Goal: Register for event/course

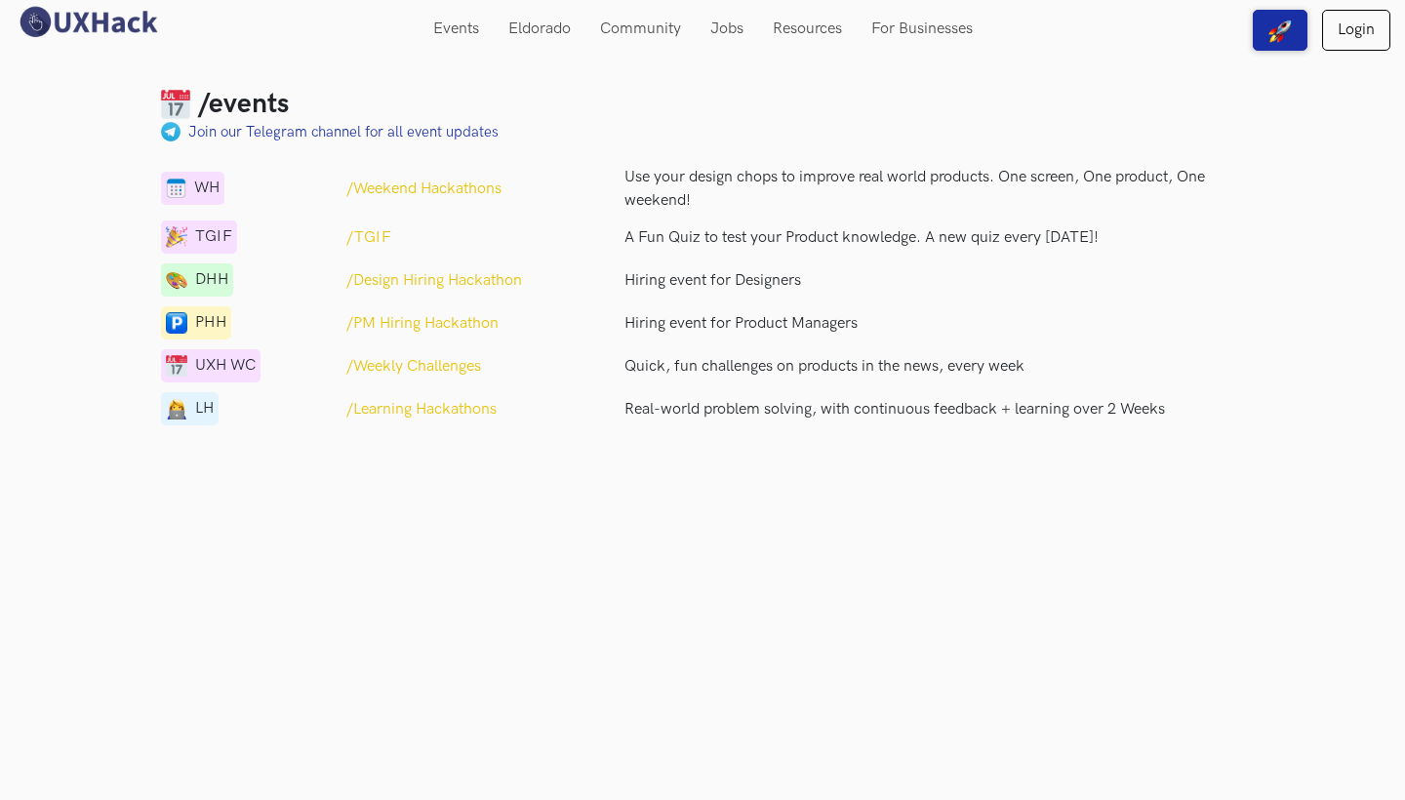
click at [402, 357] on p "/Weekly Challenges" at bounding box center [413, 366] width 135 height 23
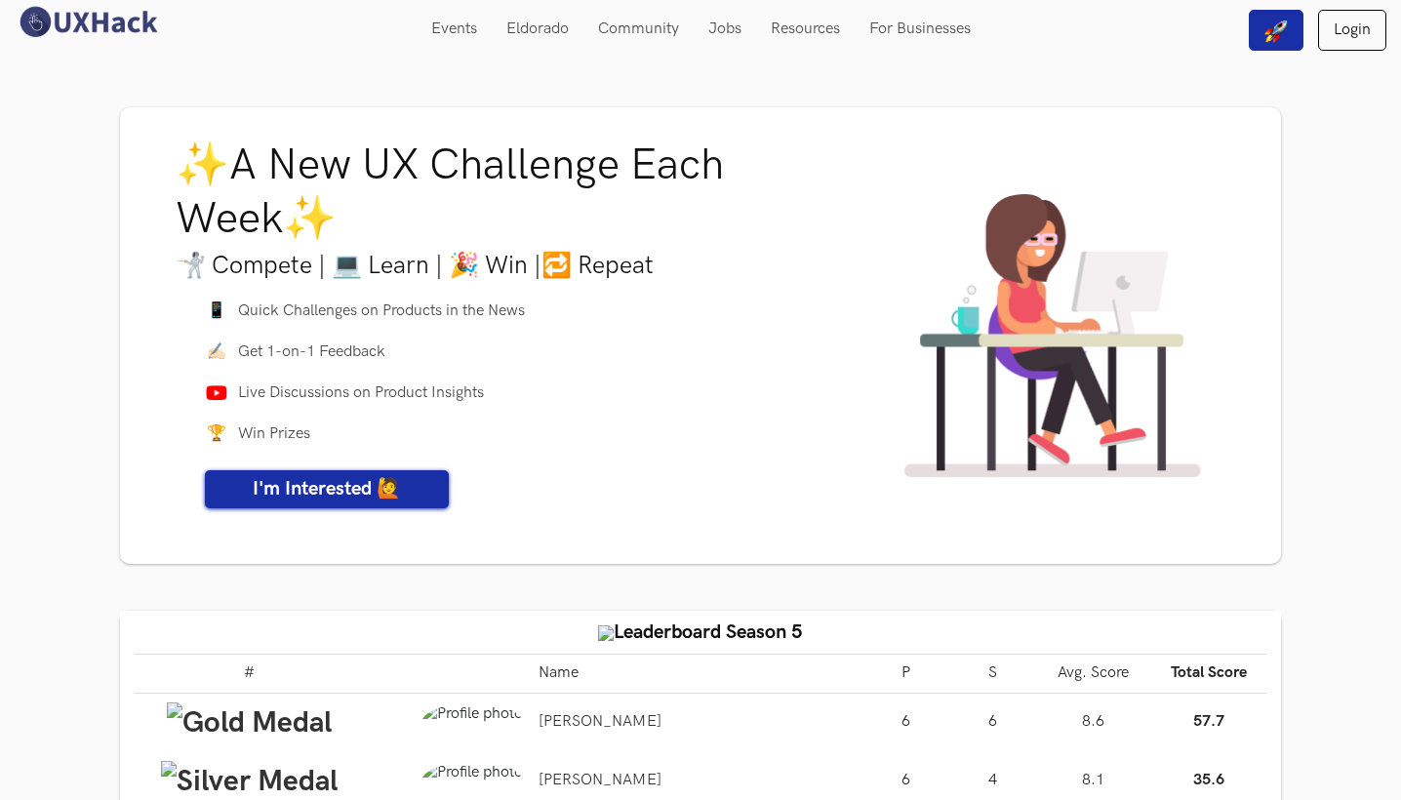
click at [357, 477] on span "I'm Interested 🙋" at bounding box center [327, 488] width 148 height 23
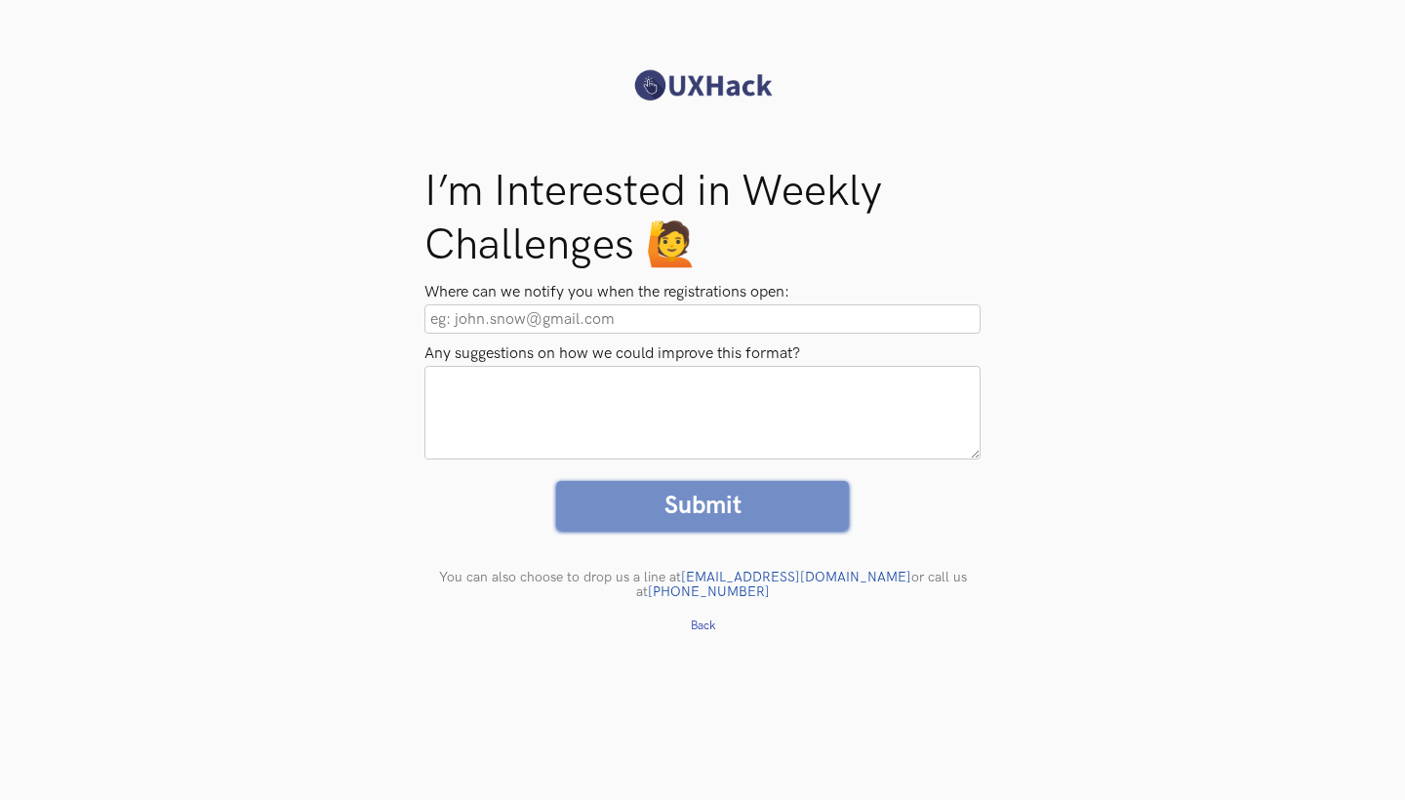
click at [641, 314] on input "Where can we notify you when the registrations open:" at bounding box center [702, 318] width 556 height 29
type input "g.nisgtha2403@gmail.com"
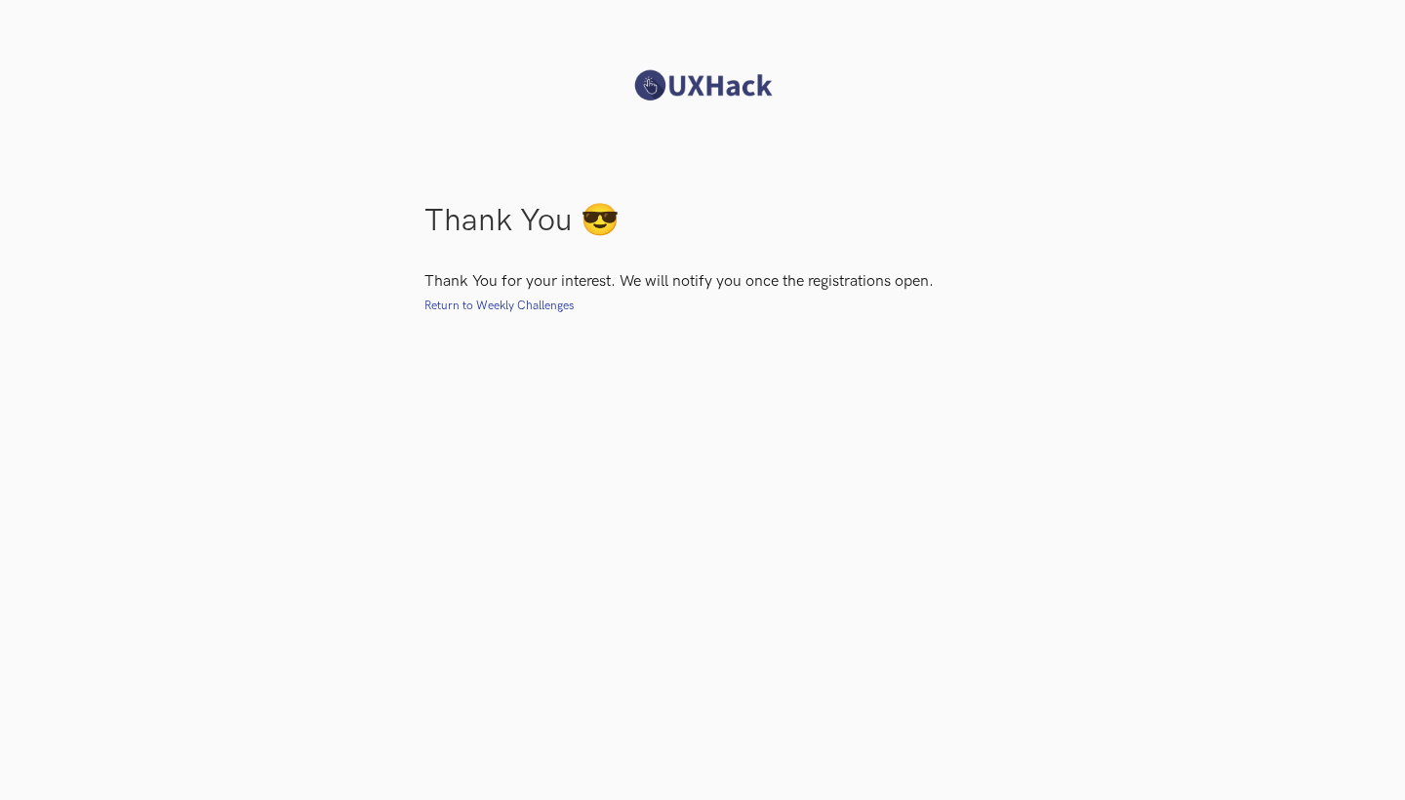
click at [523, 285] on p "Thank You for your interest. We will notify you once the registrations open." at bounding box center [702, 282] width 556 height 20
click at [523, 291] on p "Thank You for your interest. We will notify you once the registrations open." at bounding box center [702, 282] width 556 height 20
click at [523, 295] on div "Invite your friends to Join Return to Weekly Challenges" at bounding box center [702, 302] width 585 height 21
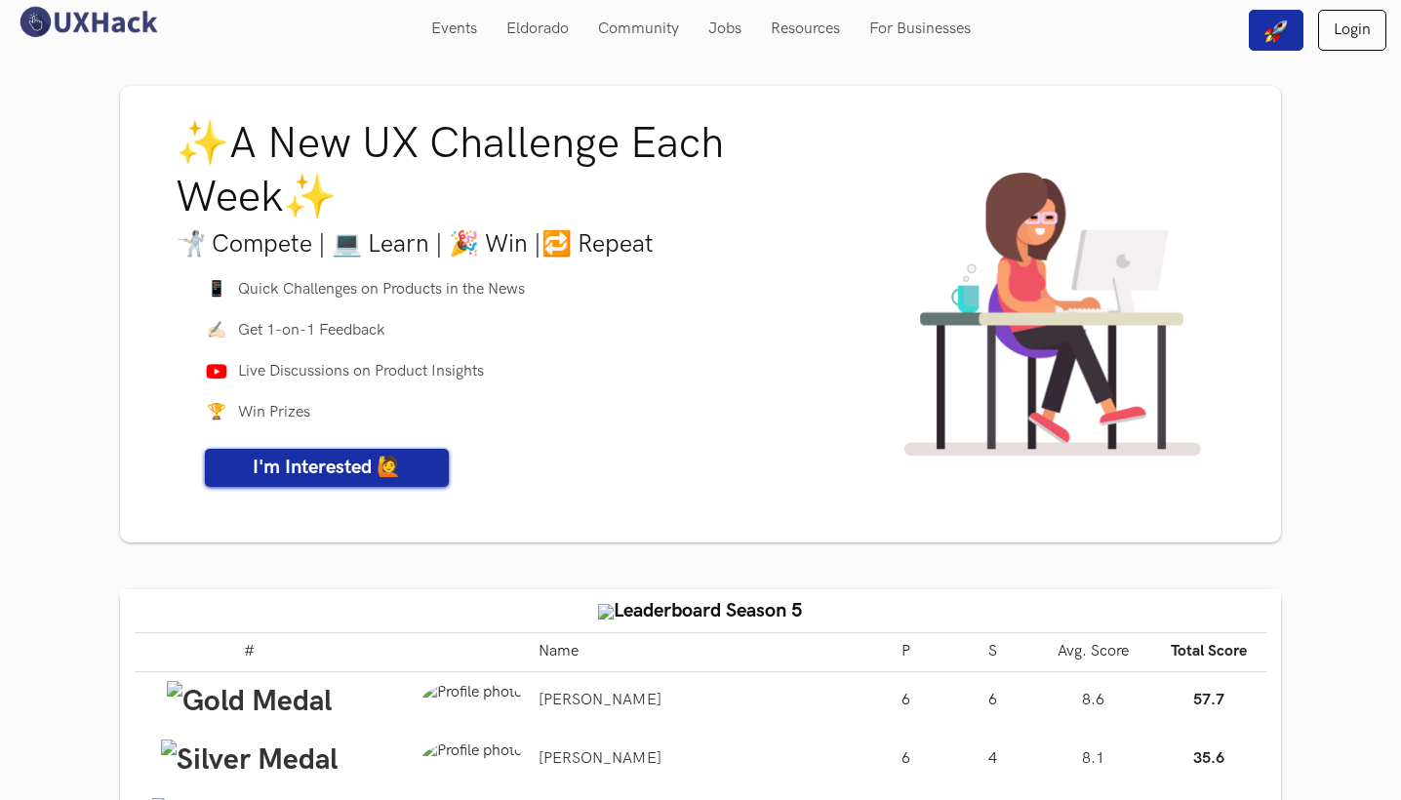
scroll to position [5, 0]
